Goal: Information Seeking & Learning: Learn about a topic

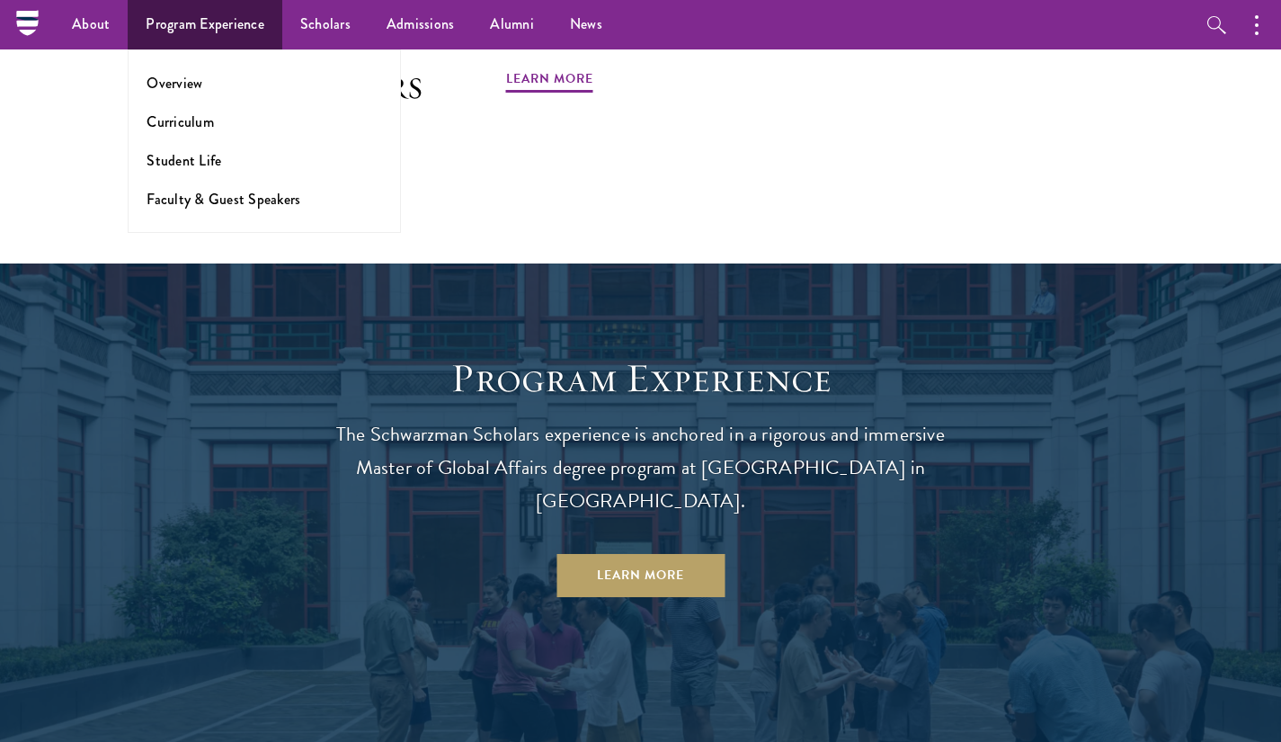
scroll to position [1225, 0]
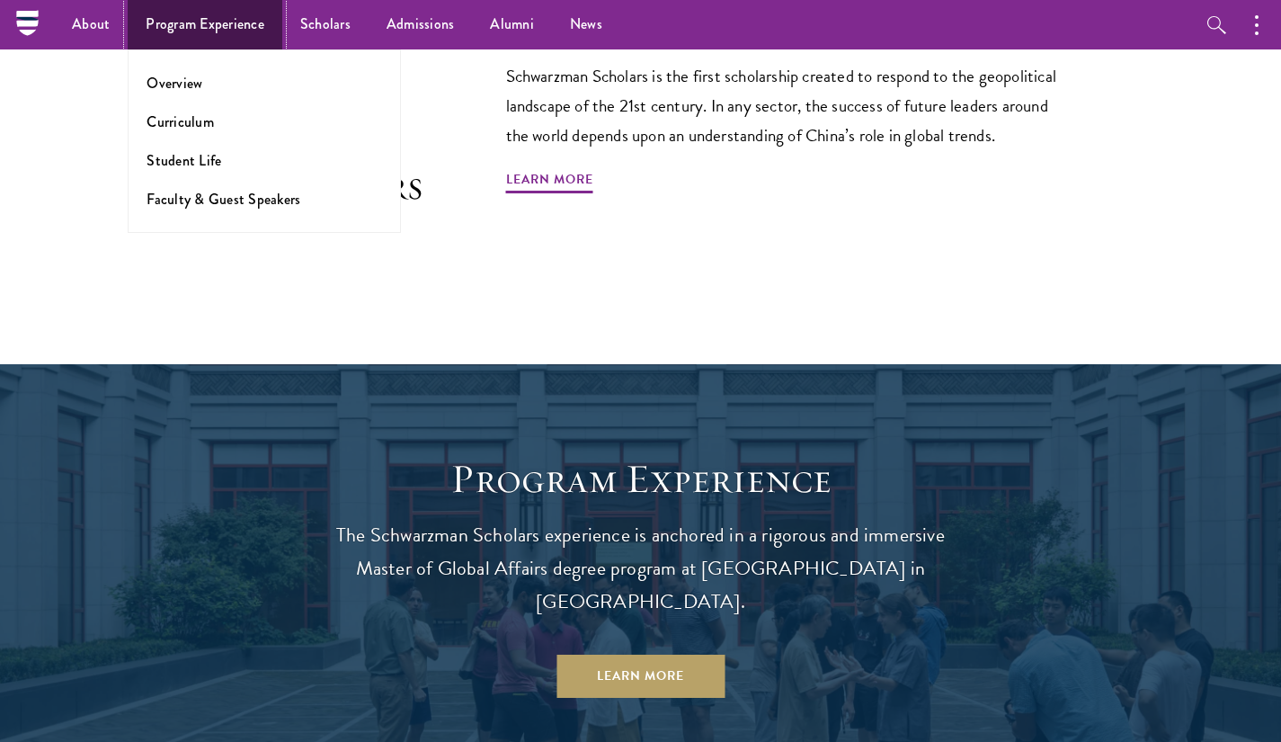
click at [149, 30] on link "Program Experience" at bounding box center [205, 24] width 155 height 49
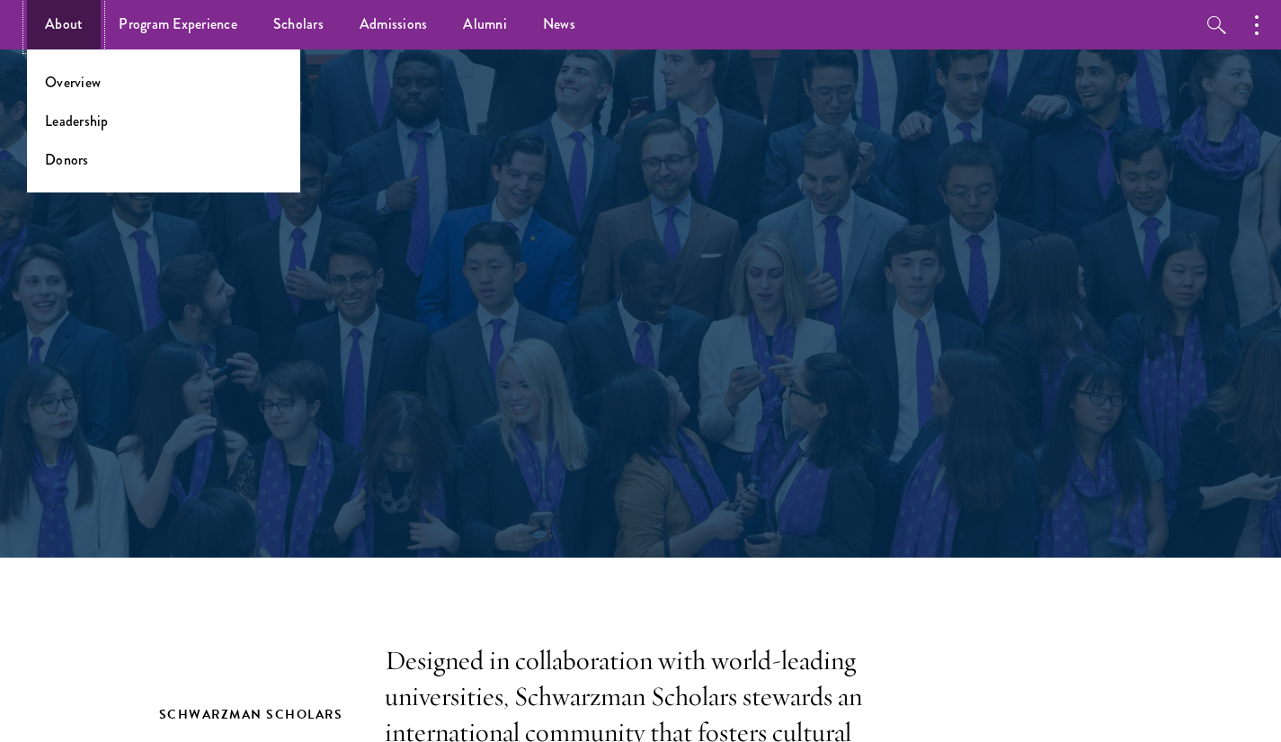
click at [90, 32] on link "About" at bounding box center [64, 24] width 74 height 49
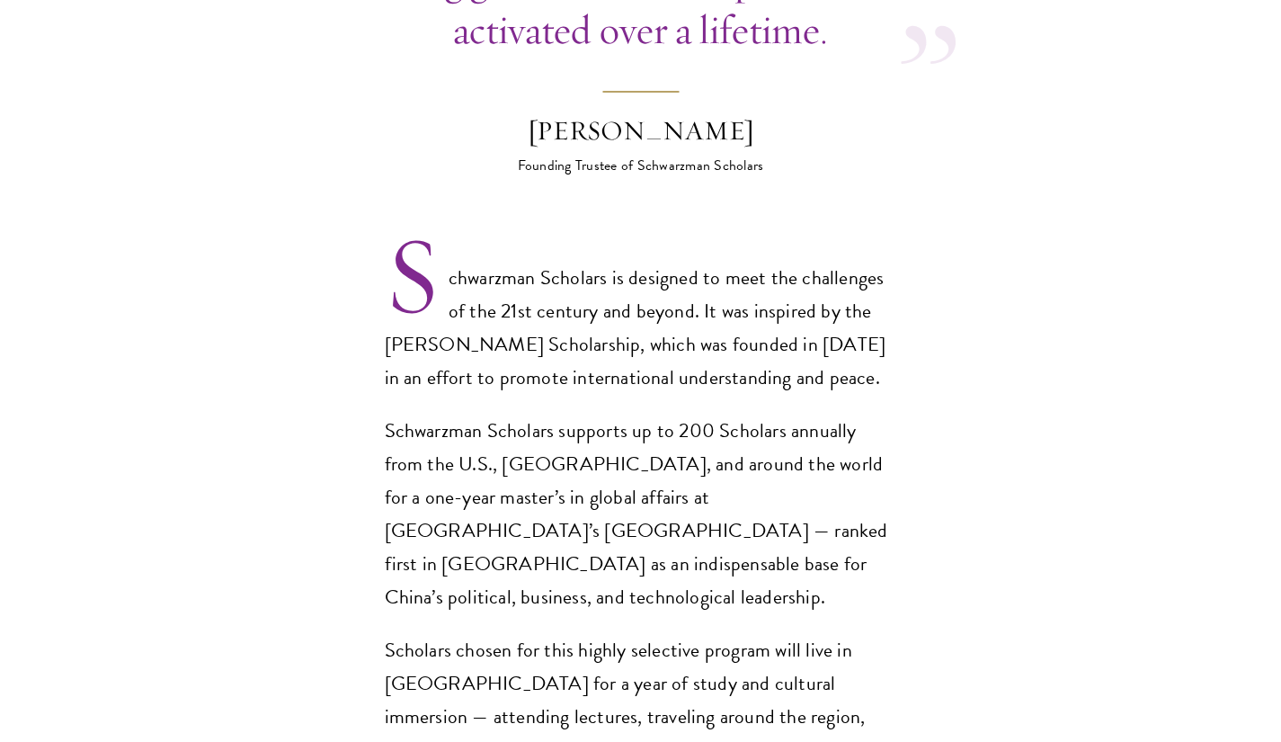
scroll to position [1117, 0]
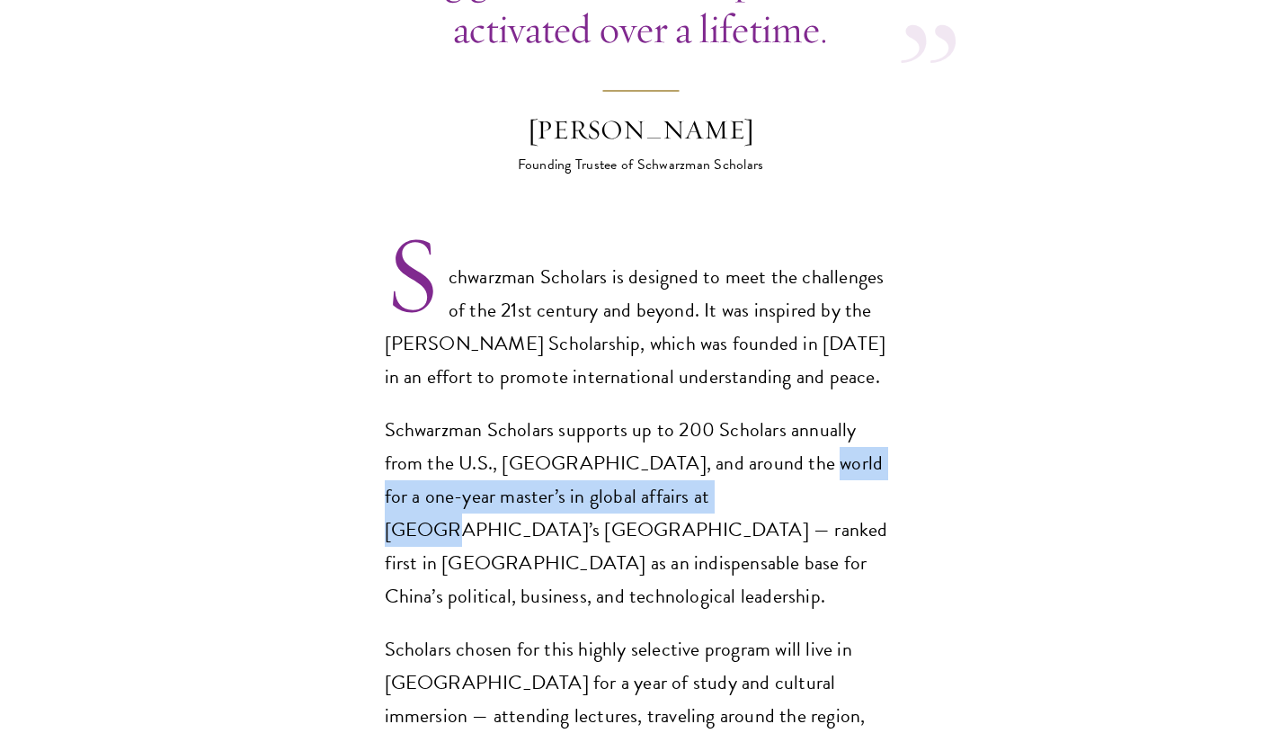
drag, startPoint x: 725, startPoint y: 428, endPoint x: 646, endPoint y: 461, distance: 85.8
click at [646, 461] on p "Schwarzman Scholars supports up to 200 Scholars annually from the U.S., China, …" at bounding box center [641, 514] width 512 height 200
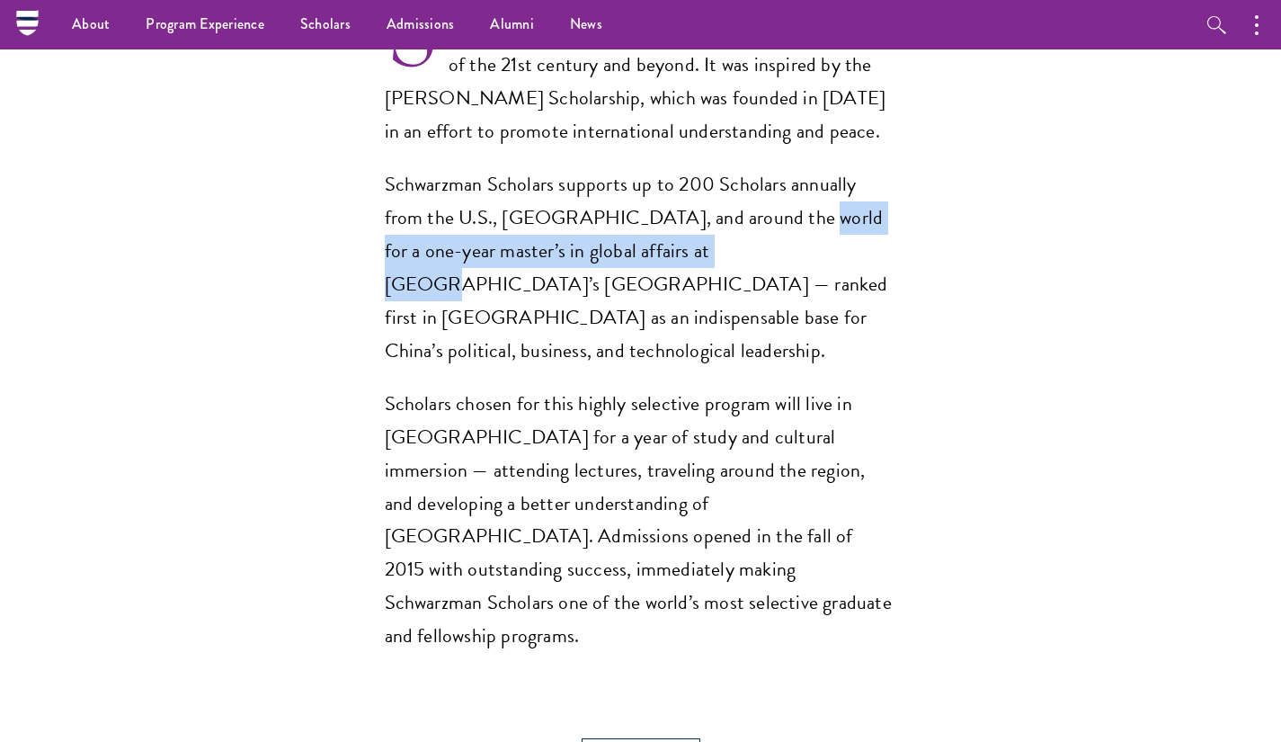
scroll to position [1318, 0]
